Goal: Task Accomplishment & Management: Complete application form

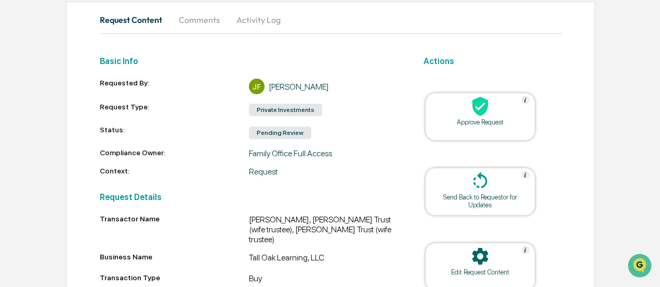
scroll to position [99, 0]
click at [475, 127] on div "Approve Request" at bounding box center [480, 117] width 110 height 48
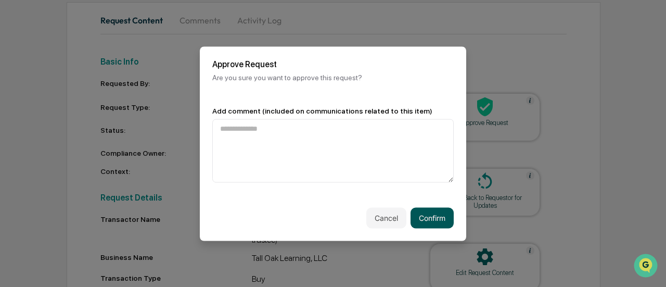
click at [425, 210] on button "Confirm" at bounding box center [431, 217] width 43 height 21
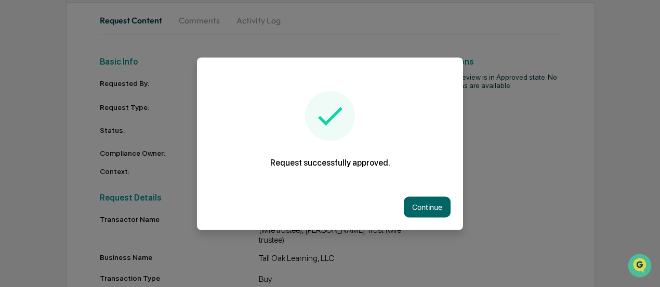
click at [425, 210] on button "Continue" at bounding box center [427, 206] width 47 height 21
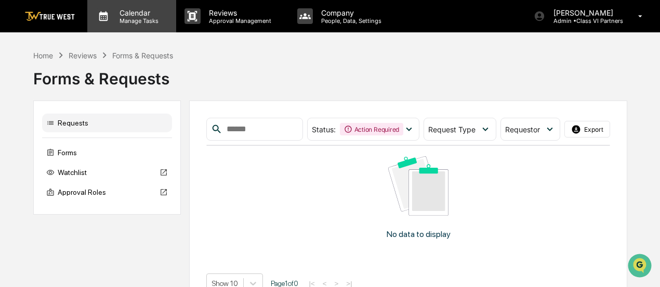
click at [139, 19] on p "Manage Tasks" at bounding box center [137, 20] width 53 height 7
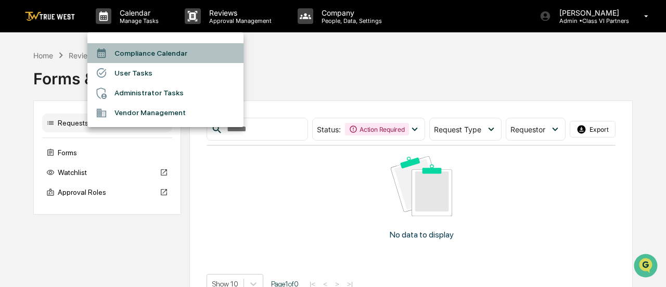
click at [139, 55] on li "Compliance Calendar" at bounding box center [165, 53] width 156 height 20
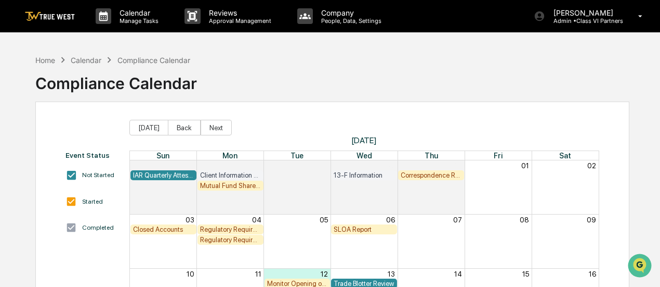
click at [37, 67] on div "Compliance Calendar" at bounding box center [116, 79] width 162 height 27
click at [42, 61] on div "Home" at bounding box center [45, 60] width 20 height 9
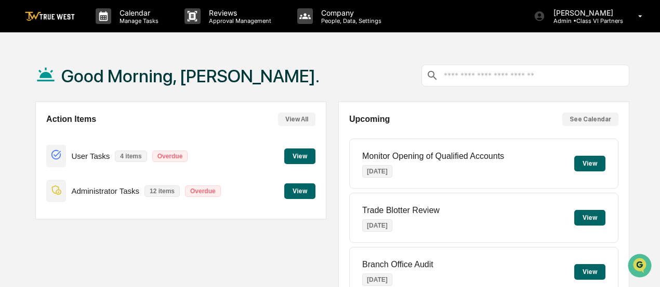
click at [301, 188] on button "View" at bounding box center [299, 191] width 31 height 16
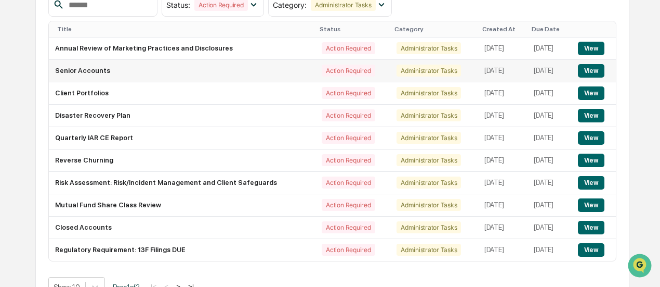
scroll to position [142, 0]
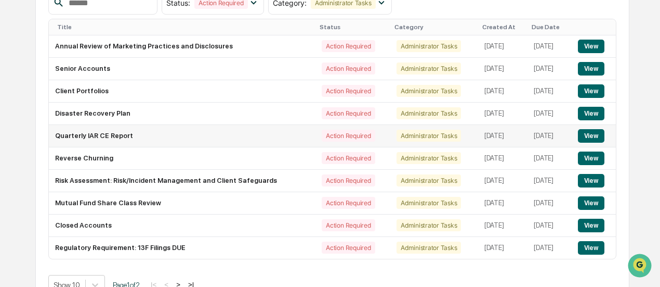
click at [594, 134] on button "View" at bounding box center [591, 136] width 27 height 14
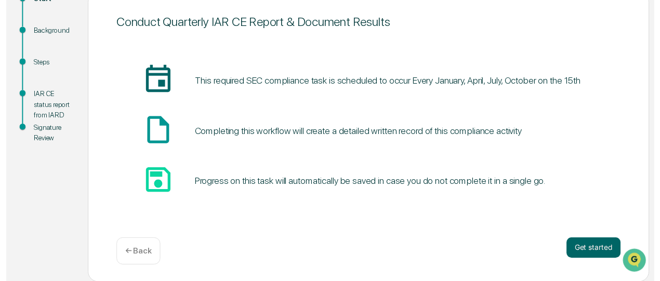
scroll to position [132, 0]
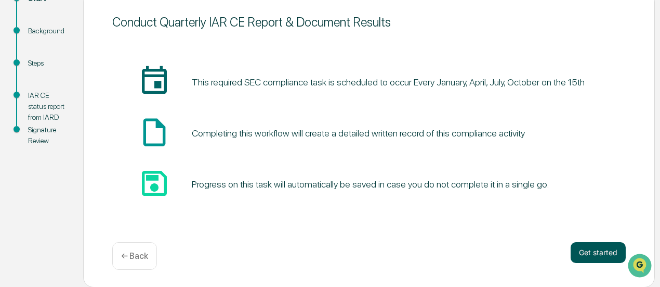
click at [605, 249] on button "Get started" at bounding box center [598, 252] width 55 height 21
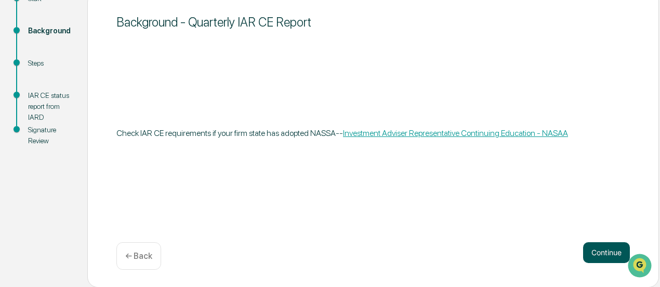
click at [605, 261] on button "Continue" at bounding box center [606, 252] width 47 height 21
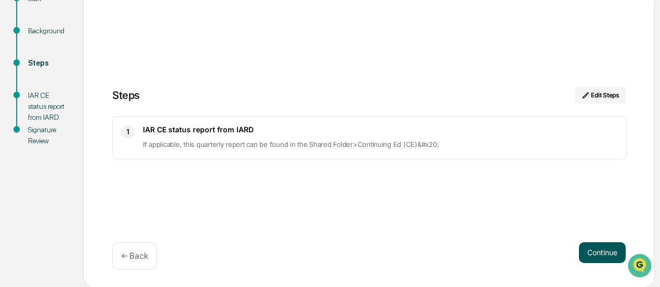
click at [609, 254] on button "Continue" at bounding box center [602, 252] width 47 height 21
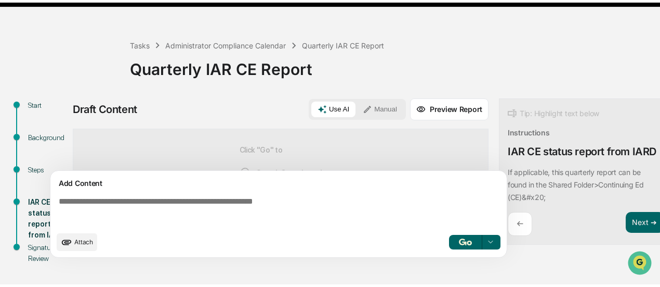
scroll to position [28, 0]
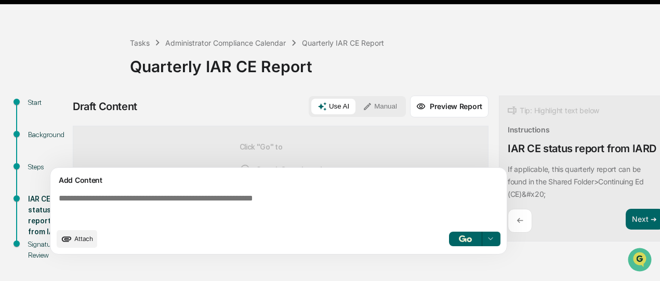
click at [382, 104] on button "Manual" at bounding box center [380, 107] width 47 height 16
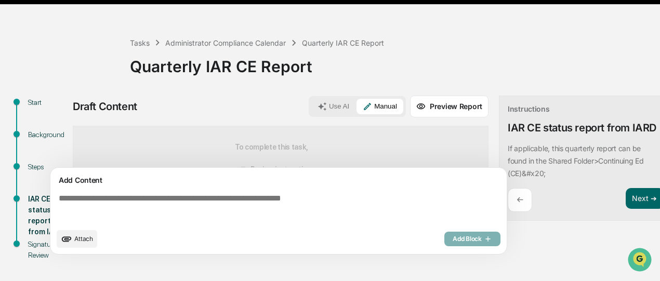
click at [332, 185] on div "Add Content" at bounding box center [279, 180] width 444 height 12
click at [289, 200] on textarea at bounding box center [281, 208] width 452 height 37
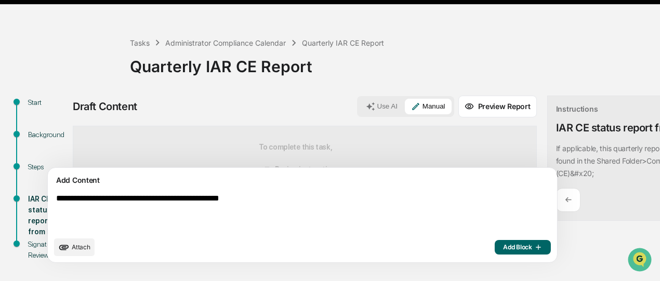
type textarea "**********"
click at [503, 252] on span "Add Block" at bounding box center [523, 247] width 40 height 8
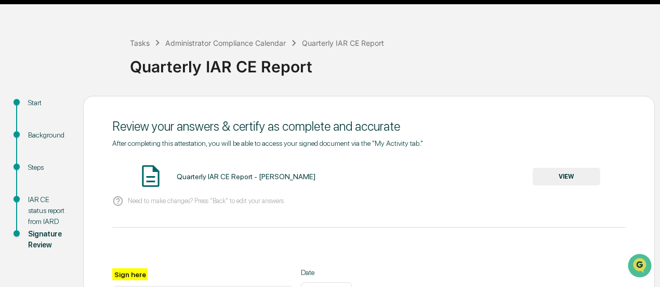
scroll to position [128, 0]
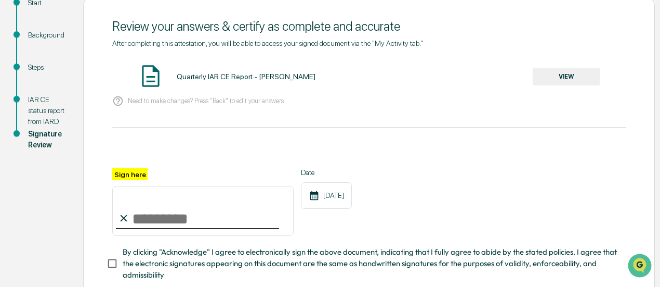
click at [579, 74] on button "VIEW" at bounding box center [567, 77] width 68 height 18
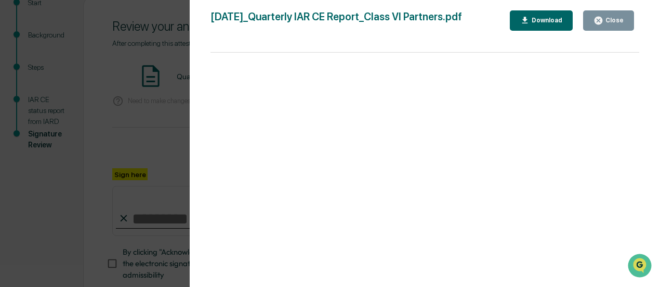
click at [608, 25] on div "Close" at bounding box center [609, 21] width 30 height 10
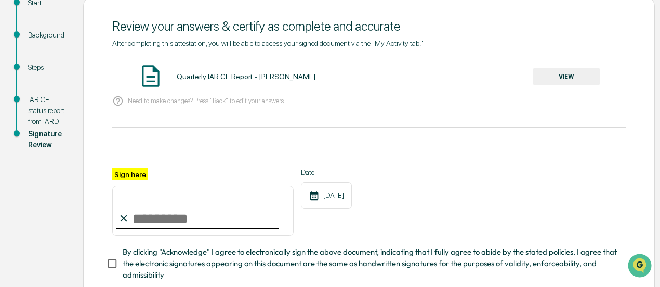
click at [153, 76] on img at bounding box center [151, 76] width 26 height 26
click at [120, 177] on label "Sign here" at bounding box center [129, 174] width 35 height 12
click at [120, 186] on input "Sign here" at bounding box center [202, 211] width 181 height 50
click at [140, 222] on input "Sign here" at bounding box center [202, 211] width 181 height 50
type input "**********"
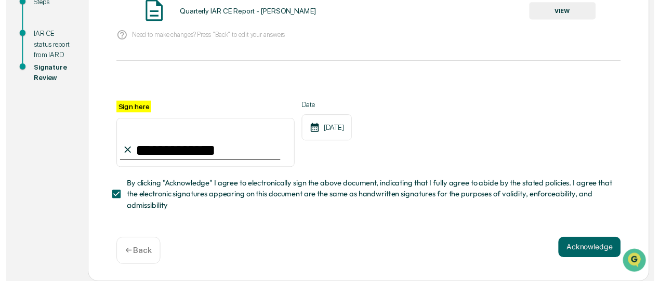
scroll to position [197, 0]
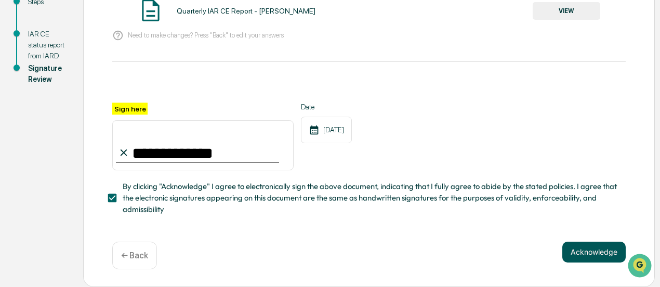
click at [588, 243] on button "Acknowledge" at bounding box center [594, 251] width 63 height 21
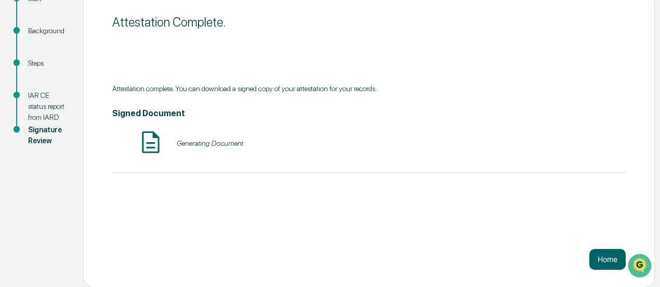
scroll to position [112, 0]
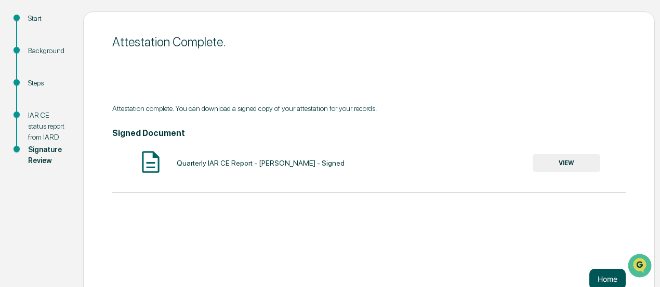
click at [604, 274] on button "Home" at bounding box center [608, 278] width 36 height 21
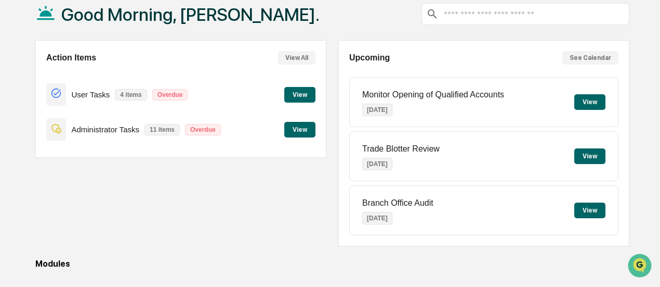
scroll to position [58, 0]
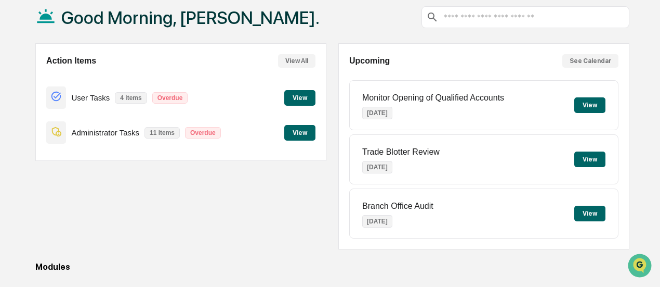
click at [296, 133] on button "View" at bounding box center [299, 133] width 31 height 16
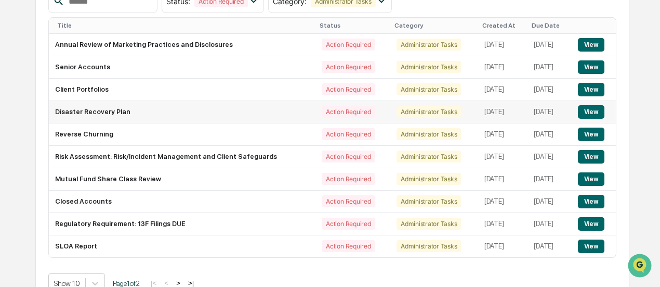
scroll to position [145, 0]
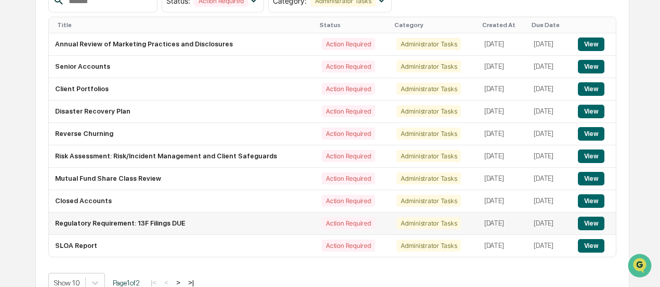
click at [596, 218] on button "View" at bounding box center [591, 223] width 27 height 14
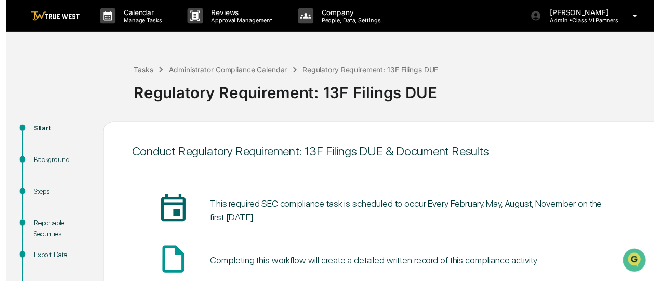
scroll to position [132, 0]
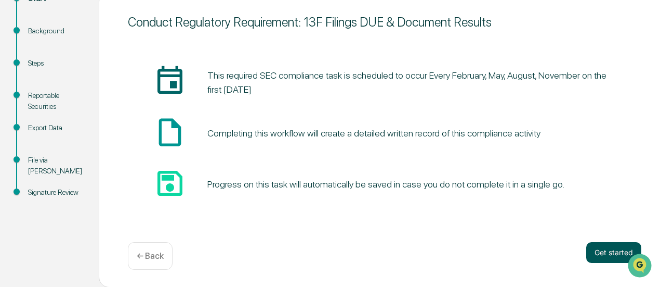
click at [611, 258] on button "Get started" at bounding box center [614, 252] width 55 height 21
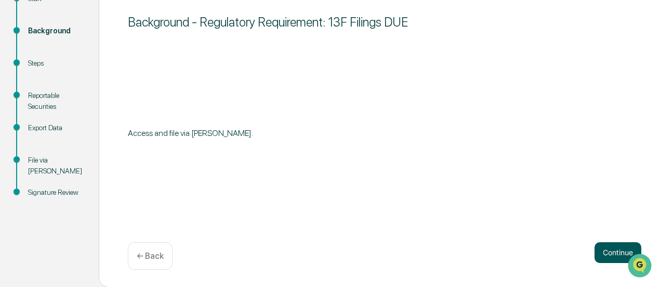
click at [605, 248] on button "Continue" at bounding box center [618, 252] width 47 height 21
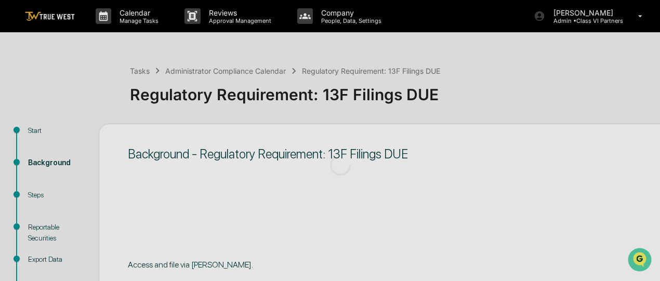
scroll to position [137, 0]
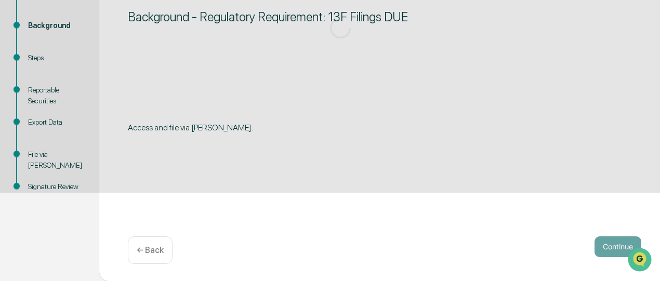
click at [148, 252] on div "← Back" at bounding box center [150, 251] width 45 height 28
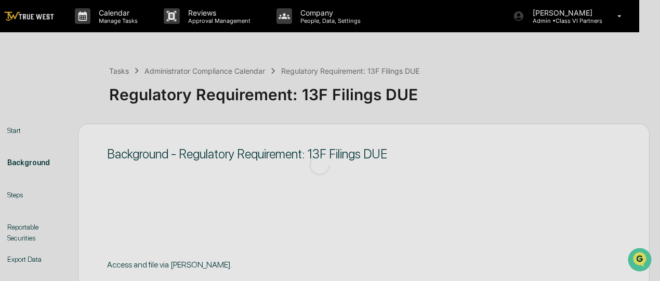
scroll to position [137, 21]
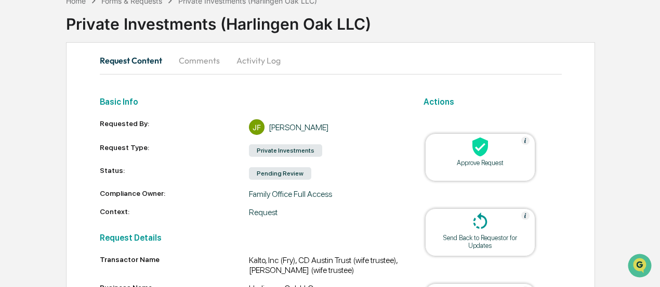
scroll to position [58, 0]
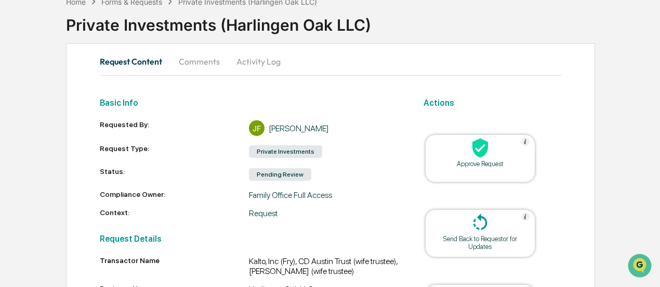
click at [489, 160] on div "Approve Request" at bounding box center [481, 164] width 94 height 8
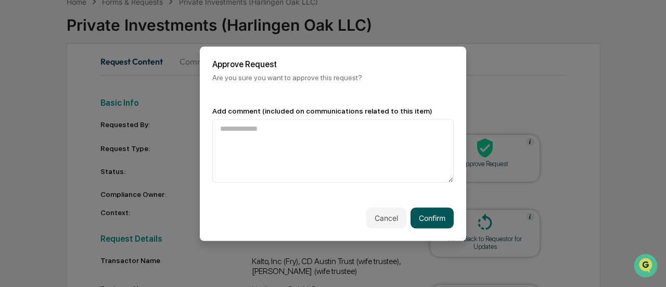
click at [427, 217] on button "Confirm" at bounding box center [431, 217] width 43 height 21
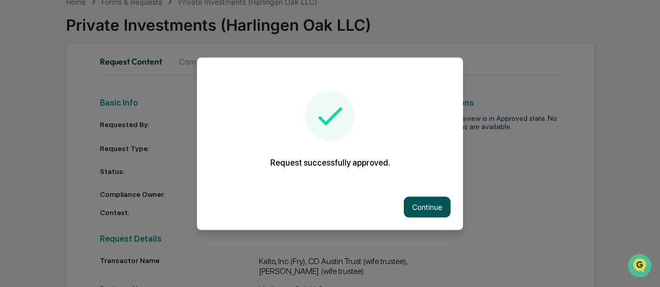
click at [423, 211] on button "Continue" at bounding box center [427, 206] width 47 height 21
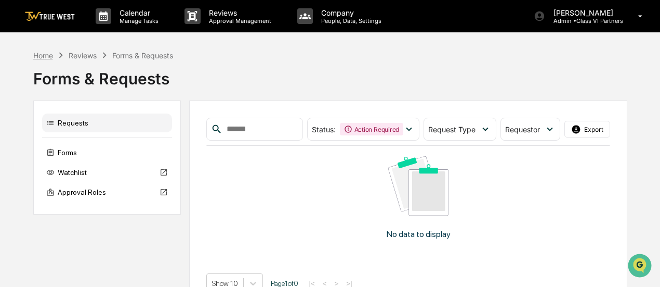
click at [46, 56] on div "Home" at bounding box center [43, 55] width 20 height 9
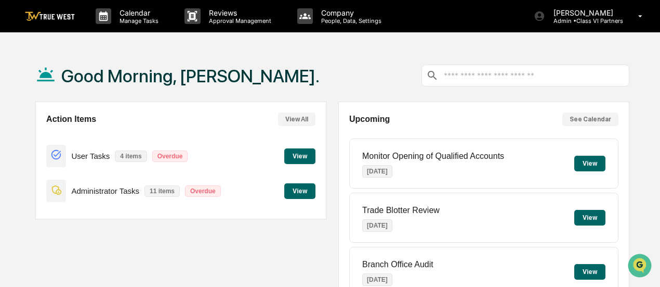
scroll to position [17, 0]
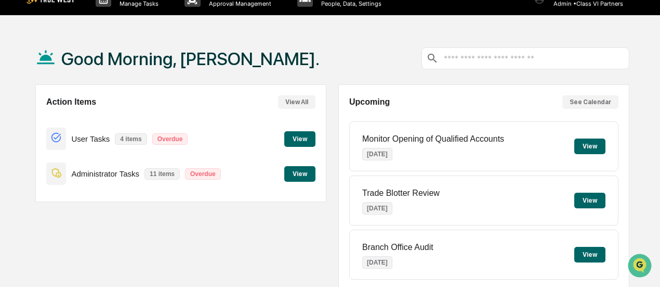
click at [298, 172] on button "View" at bounding box center [299, 174] width 31 height 16
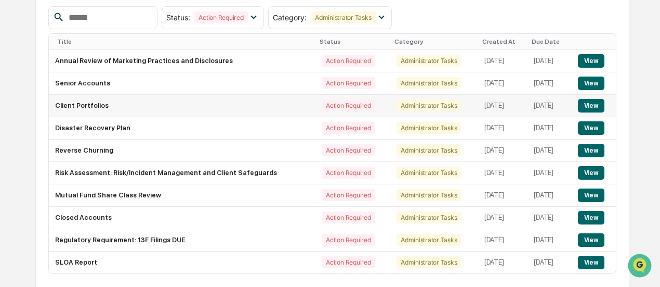
scroll to position [160, 0]
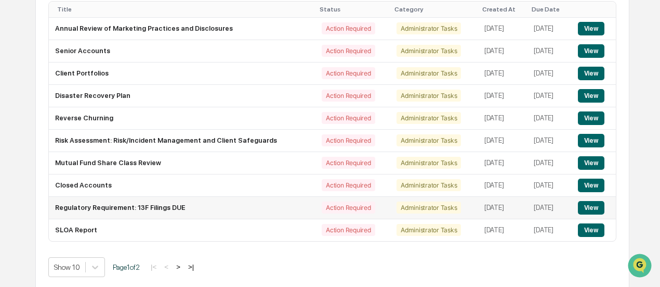
click at [600, 205] on button "View" at bounding box center [591, 208] width 27 height 14
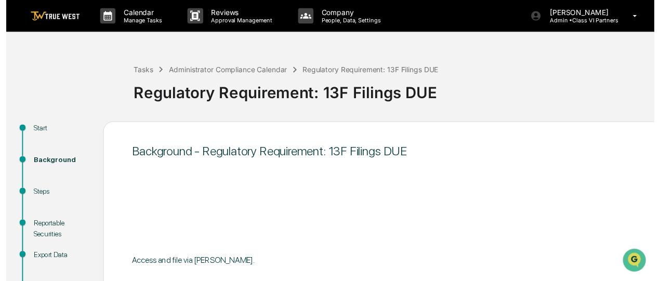
scroll to position [132, 0]
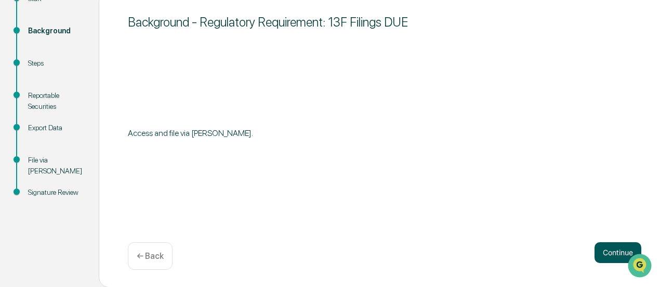
click at [595, 253] on button "Continue" at bounding box center [618, 252] width 47 height 21
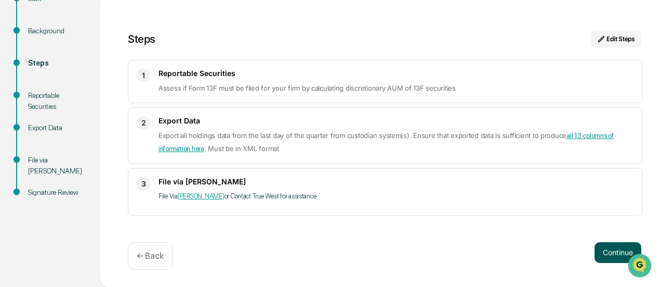
click at [602, 250] on button "Continue" at bounding box center [618, 252] width 47 height 21
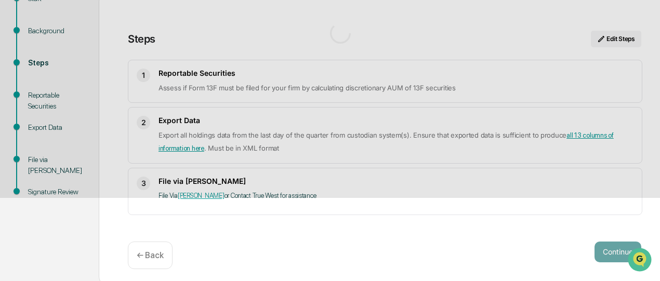
scroll to position [80, 0]
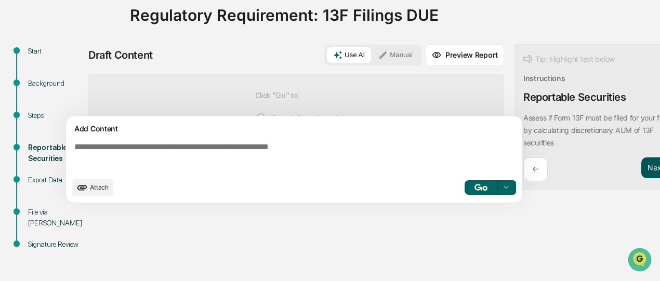
click at [642, 165] on button "Next ➔" at bounding box center [661, 168] width 38 height 21
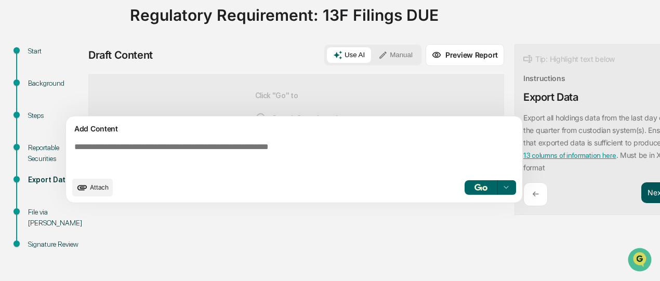
click at [644, 197] on button "Next ➔" at bounding box center [661, 193] width 38 height 21
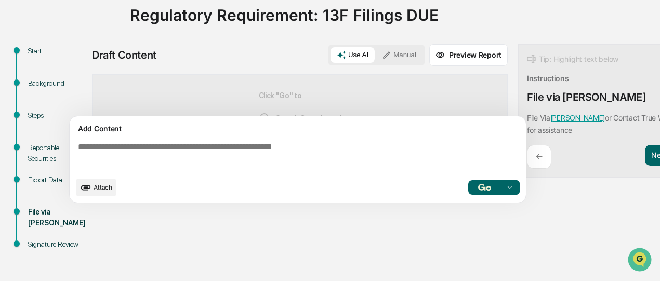
click at [382, 51] on icon at bounding box center [386, 54] width 9 height 9
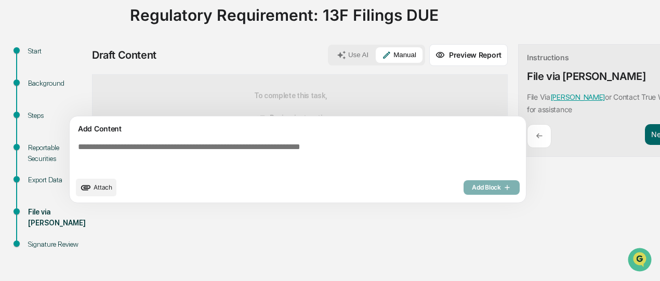
click at [259, 147] on textarea at bounding box center [300, 156] width 452 height 37
paste textarea "**********"
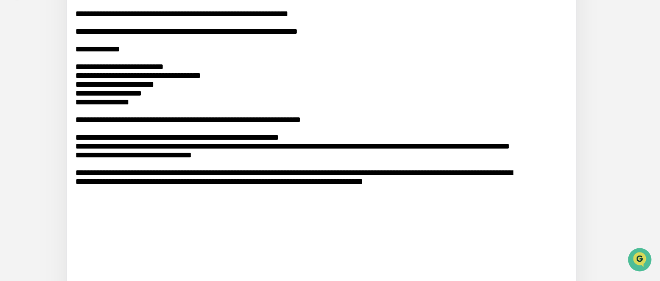
scroll to position [374, 0]
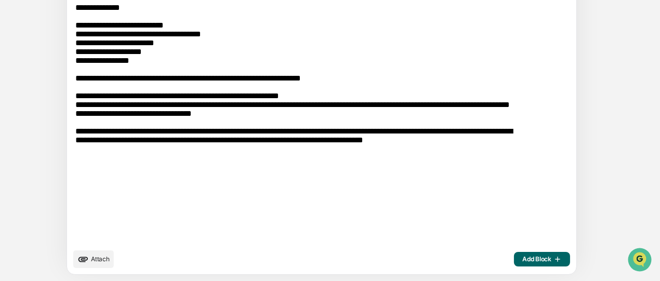
type textarea "**********"
click at [523, 258] on span "Add Block" at bounding box center [543, 259] width 40 height 8
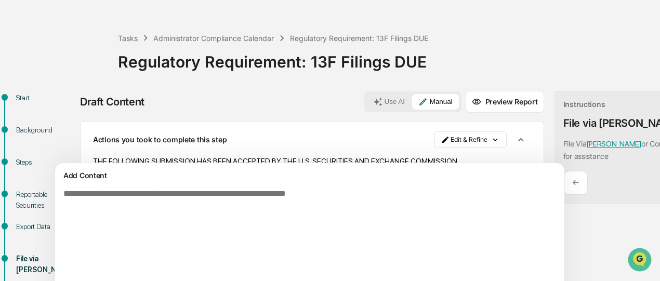
scroll to position [33, 12]
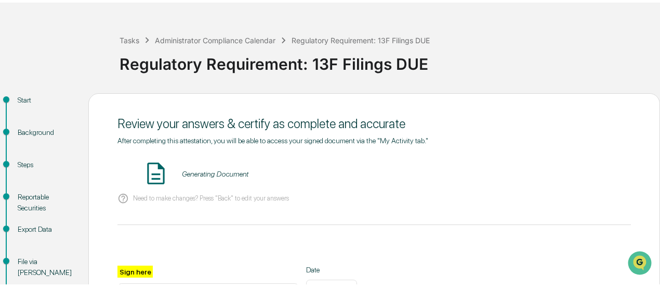
scroll to position [33, 0]
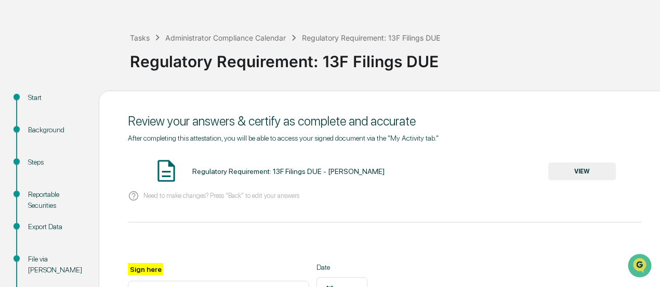
click at [584, 172] on button "VIEW" at bounding box center [583, 171] width 68 height 18
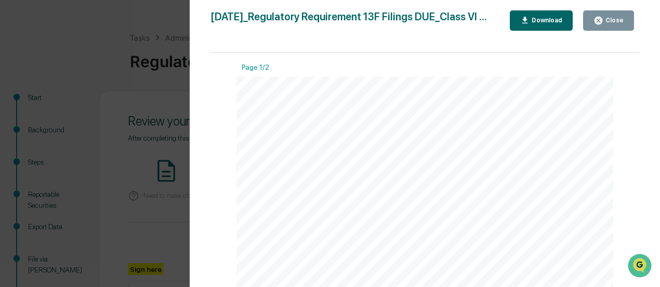
click at [607, 23] on div "Close" at bounding box center [614, 20] width 20 height 7
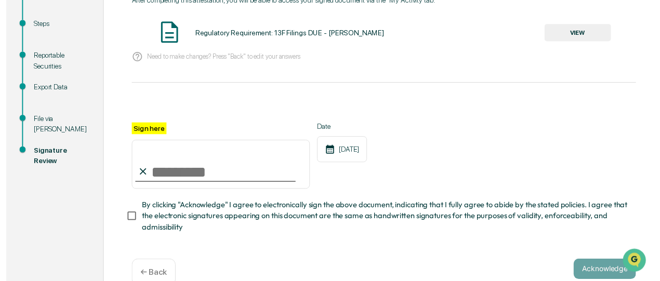
scroll to position [176, 0]
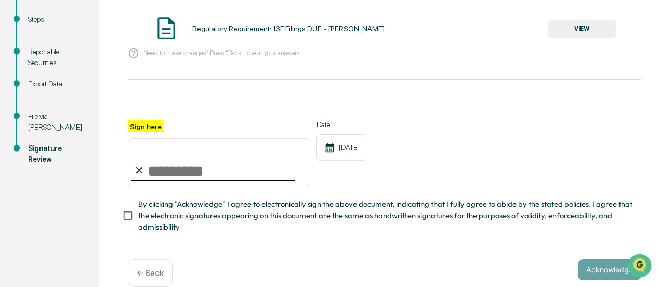
click at [157, 170] on input "Sign here" at bounding box center [218, 163] width 181 height 50
type input "**********"
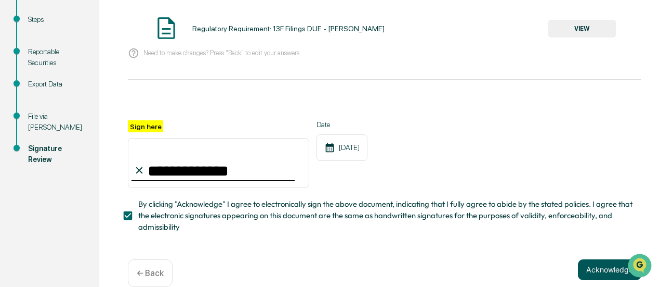
click at [578, 271] on button "Acknowledge" at bounding box center [609, 269] width 63 height 21
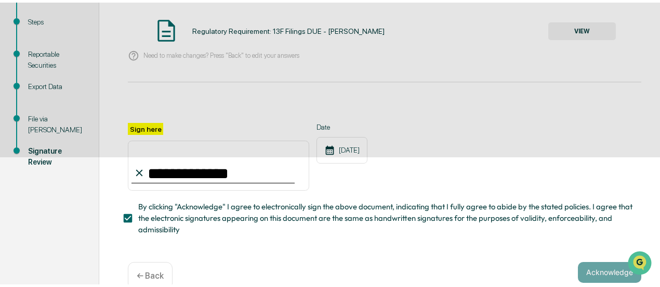
scroll to position [132, 0]
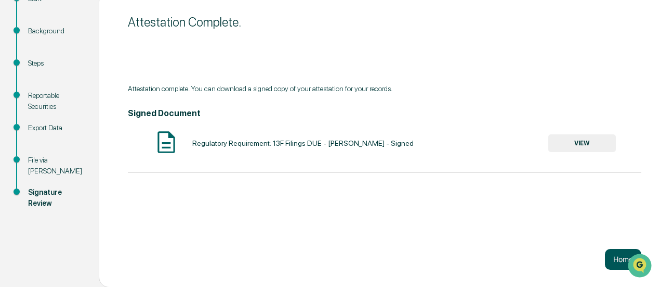
click at [606, 254] on button "Home" at bounding box center [623, 259] width 36 height 21
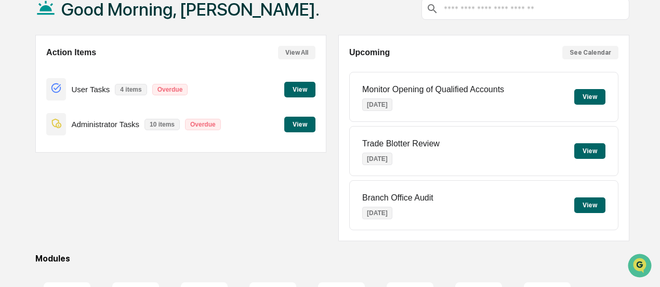
scroll to position [66, 0]
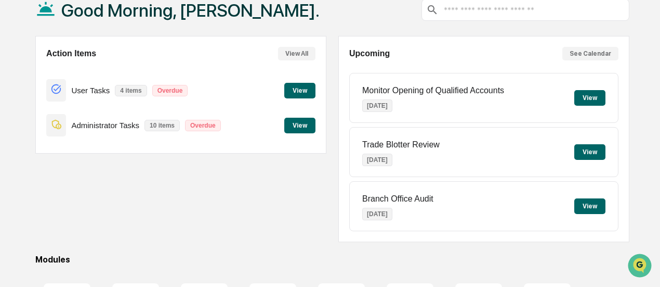
click at [303, 91] on button "View" at bounding box center [299, 91] width 31 height 16
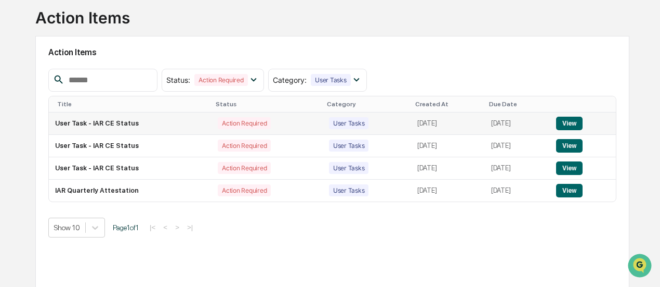
click at [576, 122] on button "View" at bounding box center [569, 123] width 27 height 14
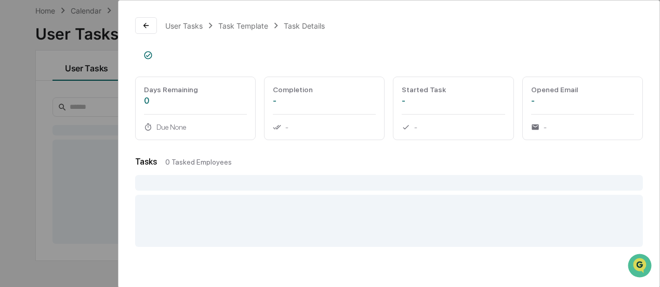
scroll to position [49, 0]
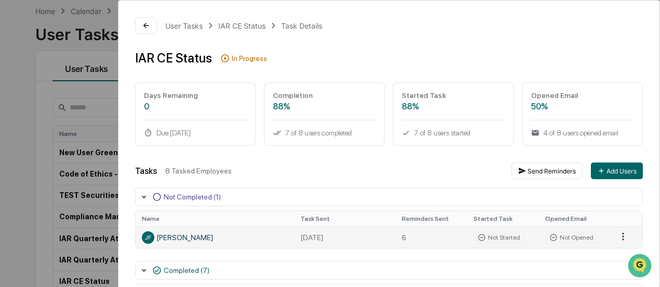
click at [616, 238] on html "Calendar Manage Tasks Reviews Approval Management Company People, Data, Setting…" at bounding box center [330, 94] width 660 height 287
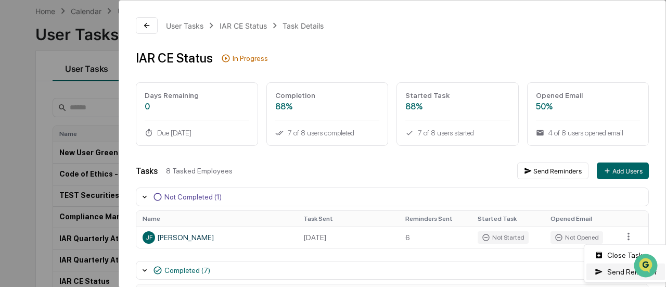
click at [608, 272] on div "Send Reminder" at bounding box center [625, 271] width 79 height 17
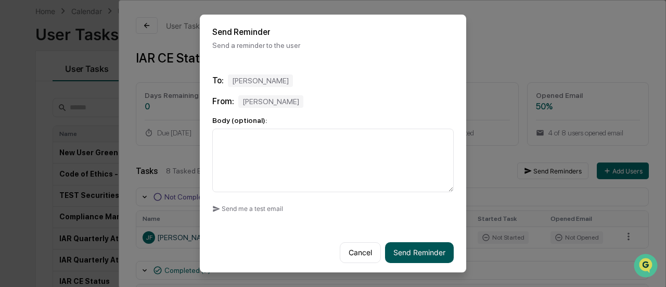
click at [426, 248] on button "Send Reminder" at bounding box center [419, 252] width 69 height 21
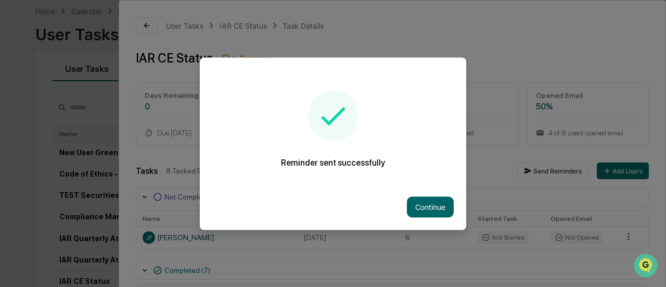
click at [148, 25] on div at bounding box center [333, 143] width 666 height 287
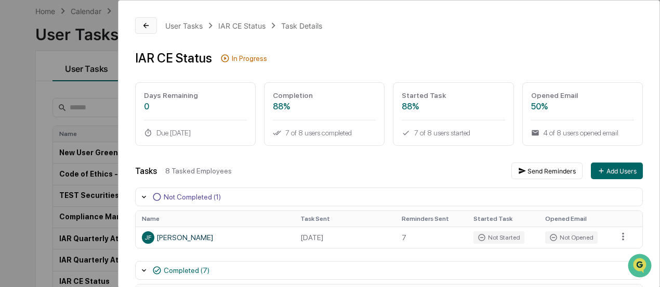
click at [150, 25] on button at bounding box center [146, 25] width 22 height 17
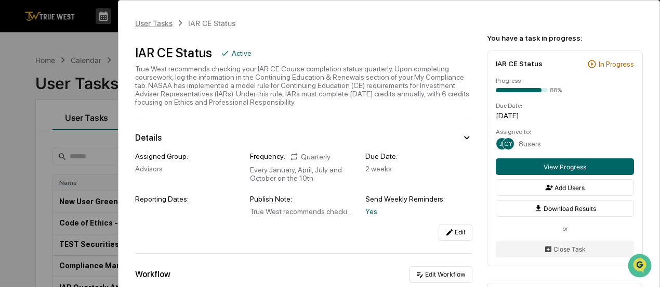
click at [148, 22] on div "User Tasks" at bounding box center [153, 23] width 37 height 9
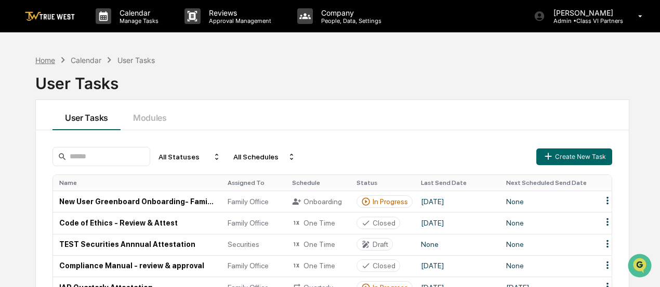
click at [43, 60] on div "Home" at bounding box center [45, 60] width 20 height 9
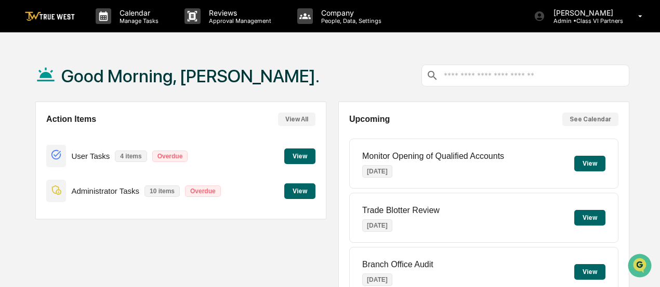
click at [303, 152] on button "View" at bounding box center [299, 156] width 31 height 16
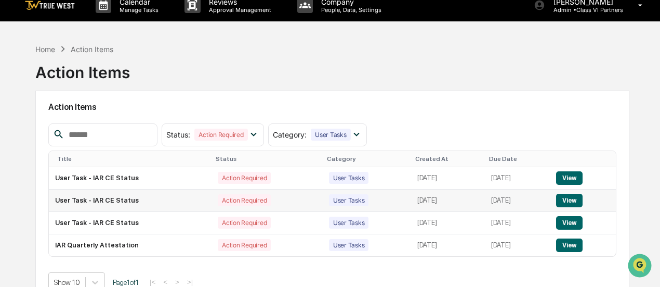
scroll to position [11, 0]
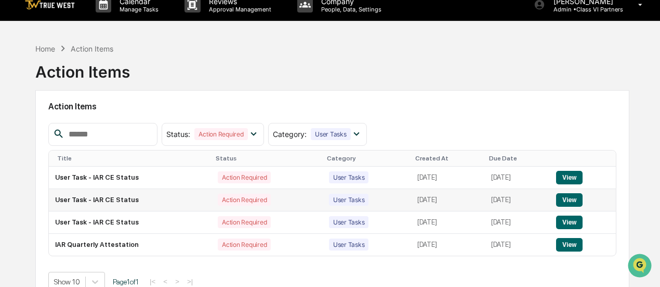
click at [580, 200] on button "View" at bounding box center [569, 200] width 27 height 14
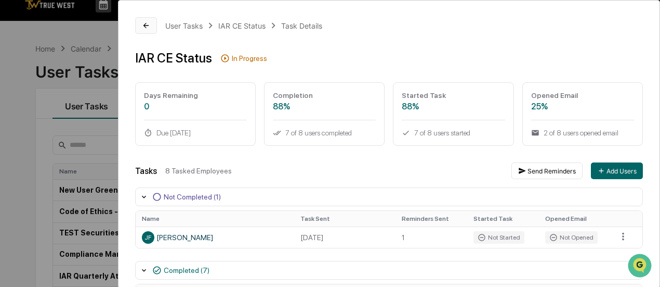
click at [149, 25] on icon at bounding box center [146, 25] width 8 height 8
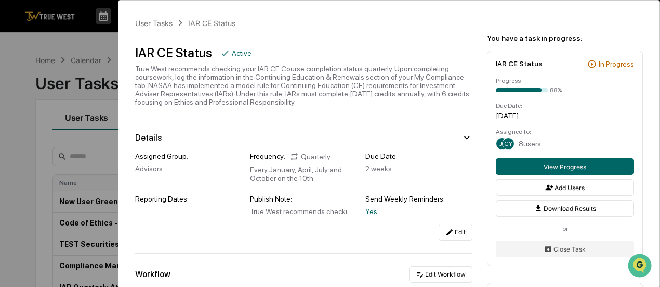
click at [139, 19] on div "User Tasks" at bounding box center [153, 23] width 37 height 9
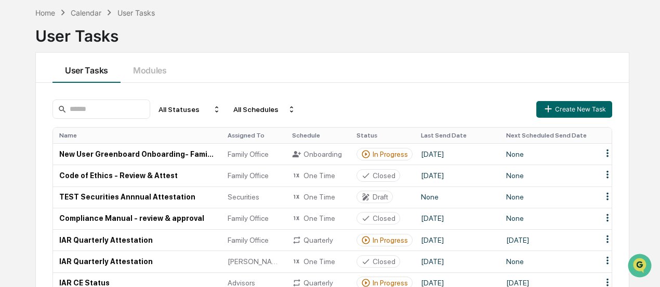
scroll to position [48, 0]
click at [45, 8] on div "Home" at bounding box center [45, 12] width 20 height 9
